Goal: Task Accomplishment & Management: Complete application form

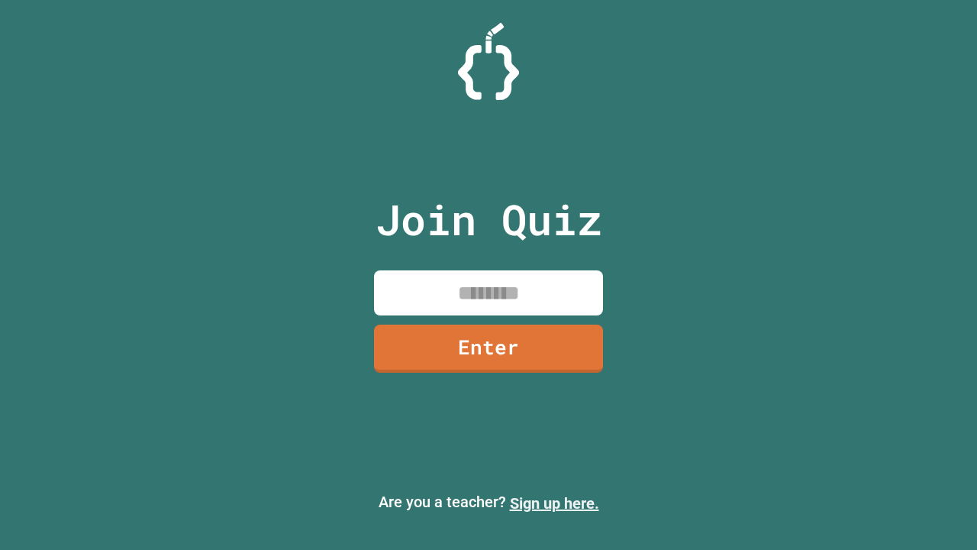
click at [554, 503] on link "Sign up here." at bounding box center [554, 503] width 89 height 18
